Goal: Task Accomplishment & Management: Manage account settings

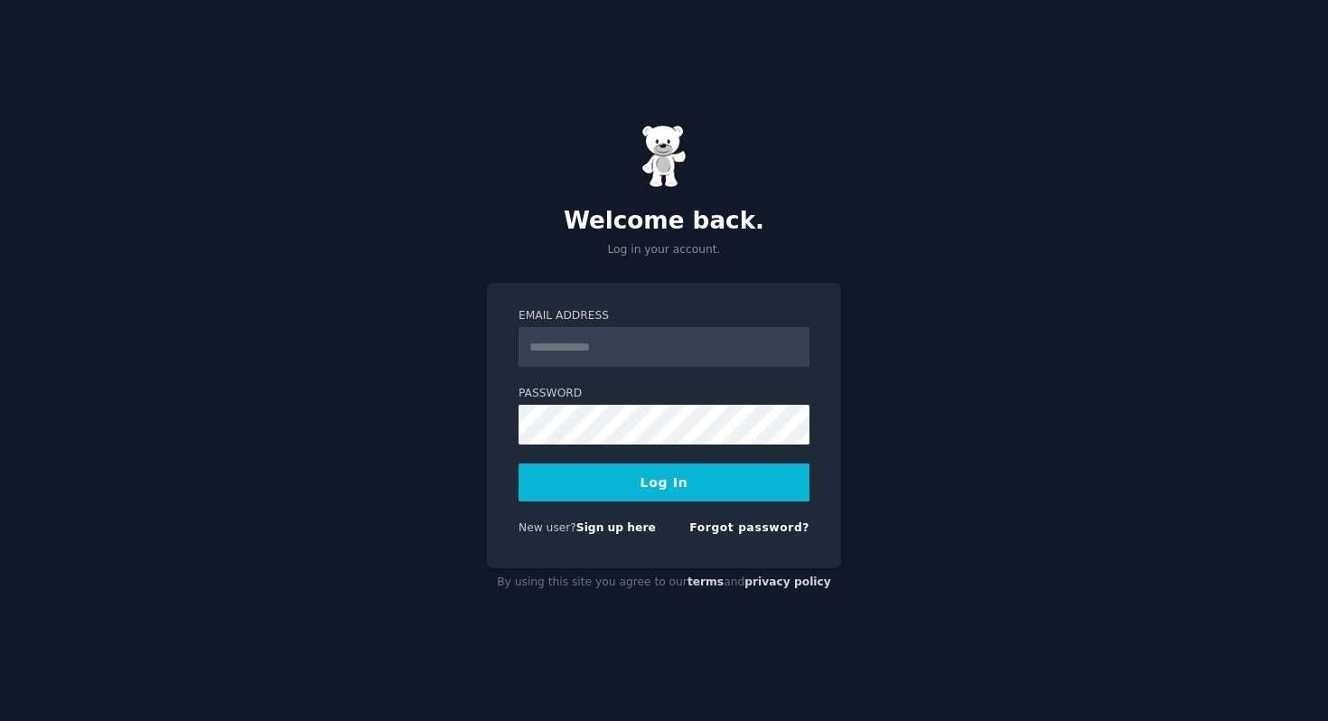
click at [655, 347] on input "Email Address" at bounding box center [664, 347] width 291 height 40
type input "**********"
click at [647, 479] on button "Log In" at bounding box center [664, 483] width 291 height 38
